Goal: Task Accomplishment & Management: Use online tool/utility

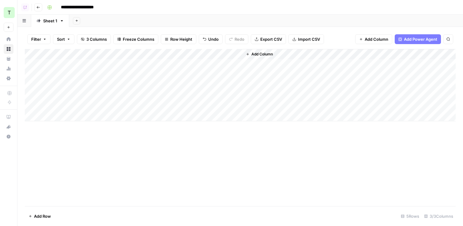
click at [145, 17] on div "Add Sheet" at bounding box center [266, 21] width 394 height 12
click at [35, 6] on button "Go back" at bounding box center [38, 7] width 8 height 8
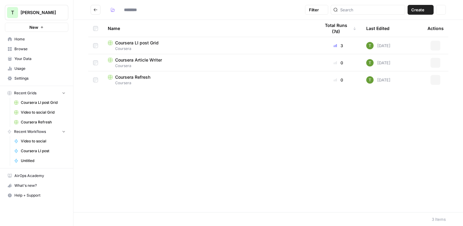
type input "********"
click at [19, 57] on span "Your Data" at bounding box center [39, 59] width 51 height 6
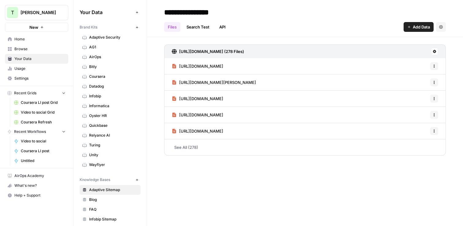
click at [101, 82] on link "Datadog" at bounding box center [110, 86] width 61 height 10
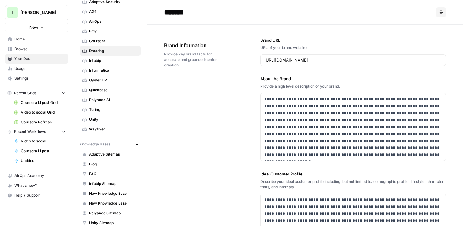
scroll to position [45, 0]
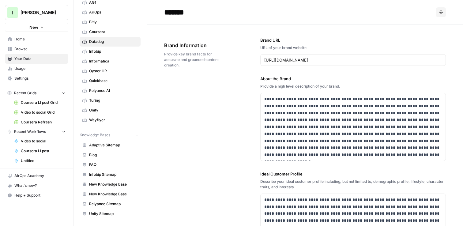
click at [23, 48] on span "Browse" at bounding box center [39, 49] width 51 height 6
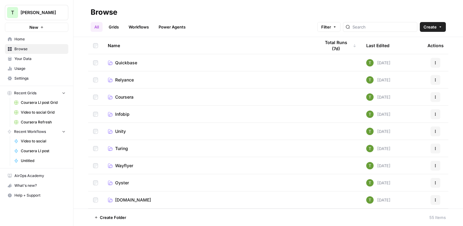
click at [122, 81] on span "Relyance" at bounding box center [124, 80] width 19 height 6
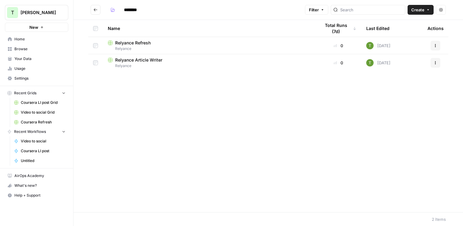
click at [134, 46] on span "Relyance" at bounding box center [209, 49] width 203 height 6
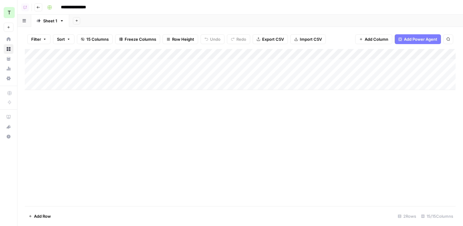
click at [37, 7] on icon "button" at bounding box center [38, 8] width 4 height 4
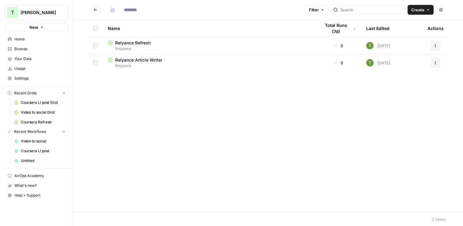
type input "********"
click at [93, 9] on icon "Go back" at bounding box center [95, 10] width 4 height 4
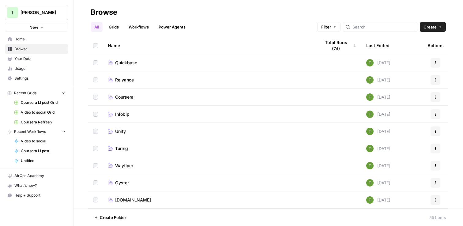
click at [242, 25] on div "All Grids Workflows Power Agents Filter Create" at bounding box center [268, 24] width 355 height 15
click at [127, 63] on span "Quickbase" at bounding box center [126, 63] width 22 height 6
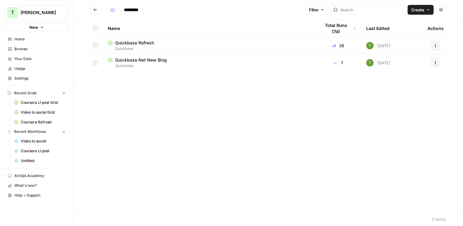
click at [138, 63] on span "Quickbase" at bounding box center [209, 66] width 203 height 6
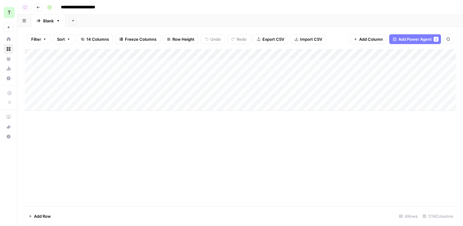
click at [230, 55] on div "Add Column" at bounding box center [240, 80] width 431 height 62
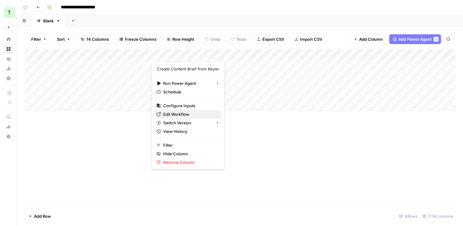
click at [183, 114] on span "Edit Workflow" at bounding box center [190, 114] width 54 height 6
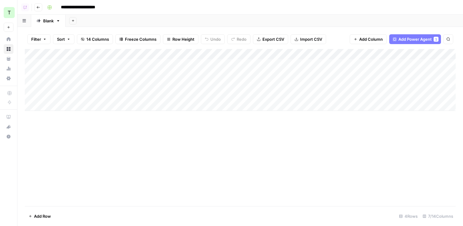
click at [39, 9] on icon "button" at bounding box center [38, 8] width 4 height 4
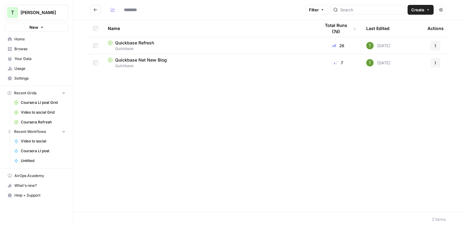
type input "*********"
click at [94, 6] on button "Go back" at bounding box center [96, 10] width 10 height 10
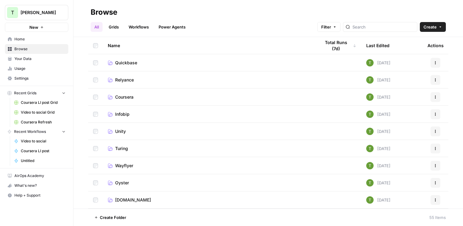
click at [134, 94] on link "Coursera" at bounding box center [209, 97] width 203 height 6
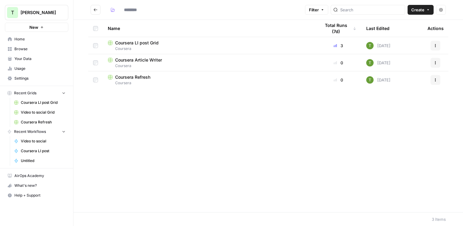
type input "********"
click at [139, 44] on span "Coursera LI post Grid" at bounding box center [136, 43] width 43 height 6
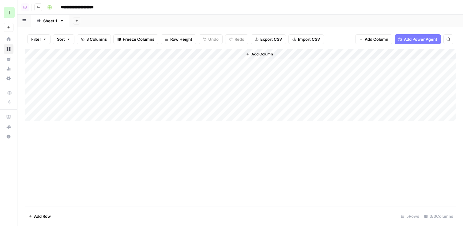
click at [227, 64] on div "Add Column" at bounding box center [240, 85] width 431 height 72
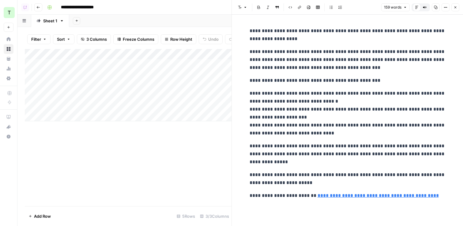
click at [455, 9] on button "Close" at bounding box center [455, 7] width 8 height 8
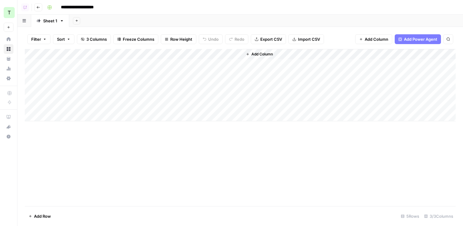
click at [174, 55] on div "Add Column" at bounding box center [240, 85] width 431 height 72
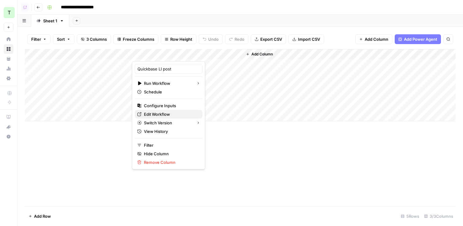
click at [155, 114] on span "Edit Workflow" at bounding box center [171, 114] width 54 height 6
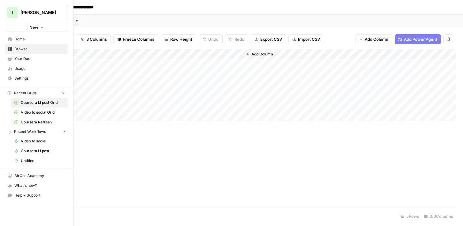
click at [6, 38] on link "Home" at bounding box center [36, 39] width 63 height 10
